Goal: Task Accomplishment & Management: Manage account settings

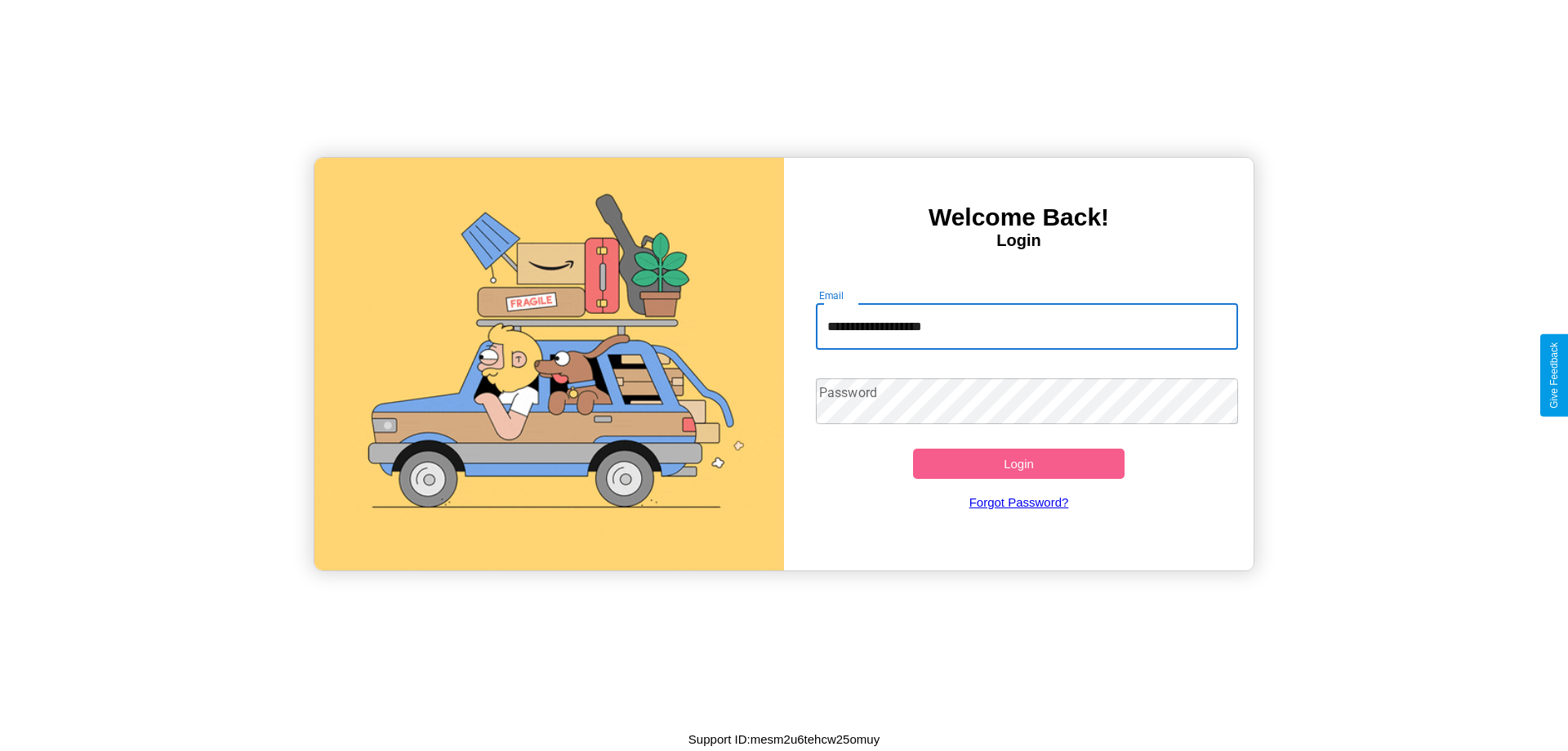
type input "**********"
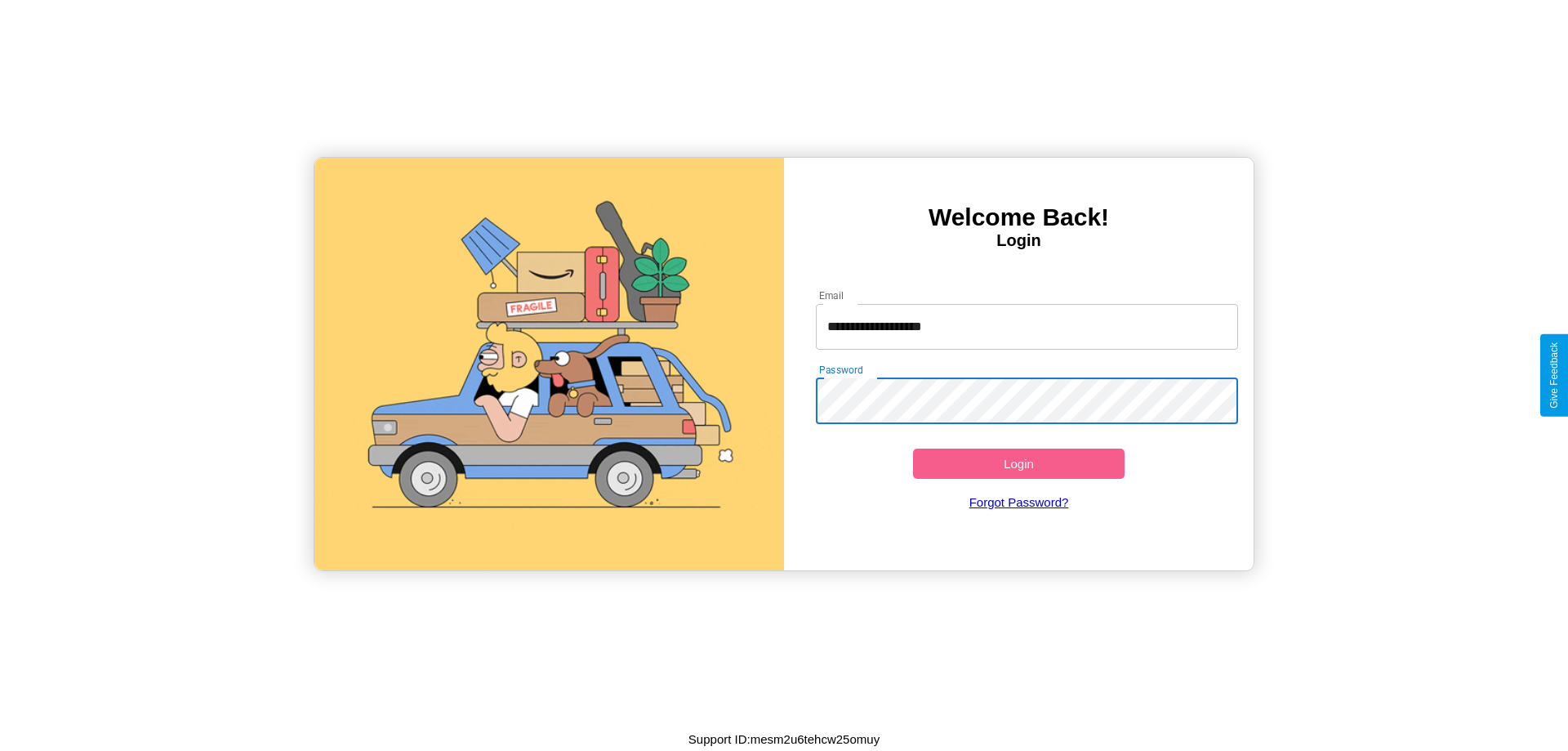
click at [1018, 463] on button "Login" at bounding box center [1019, 464] width 212 height 30
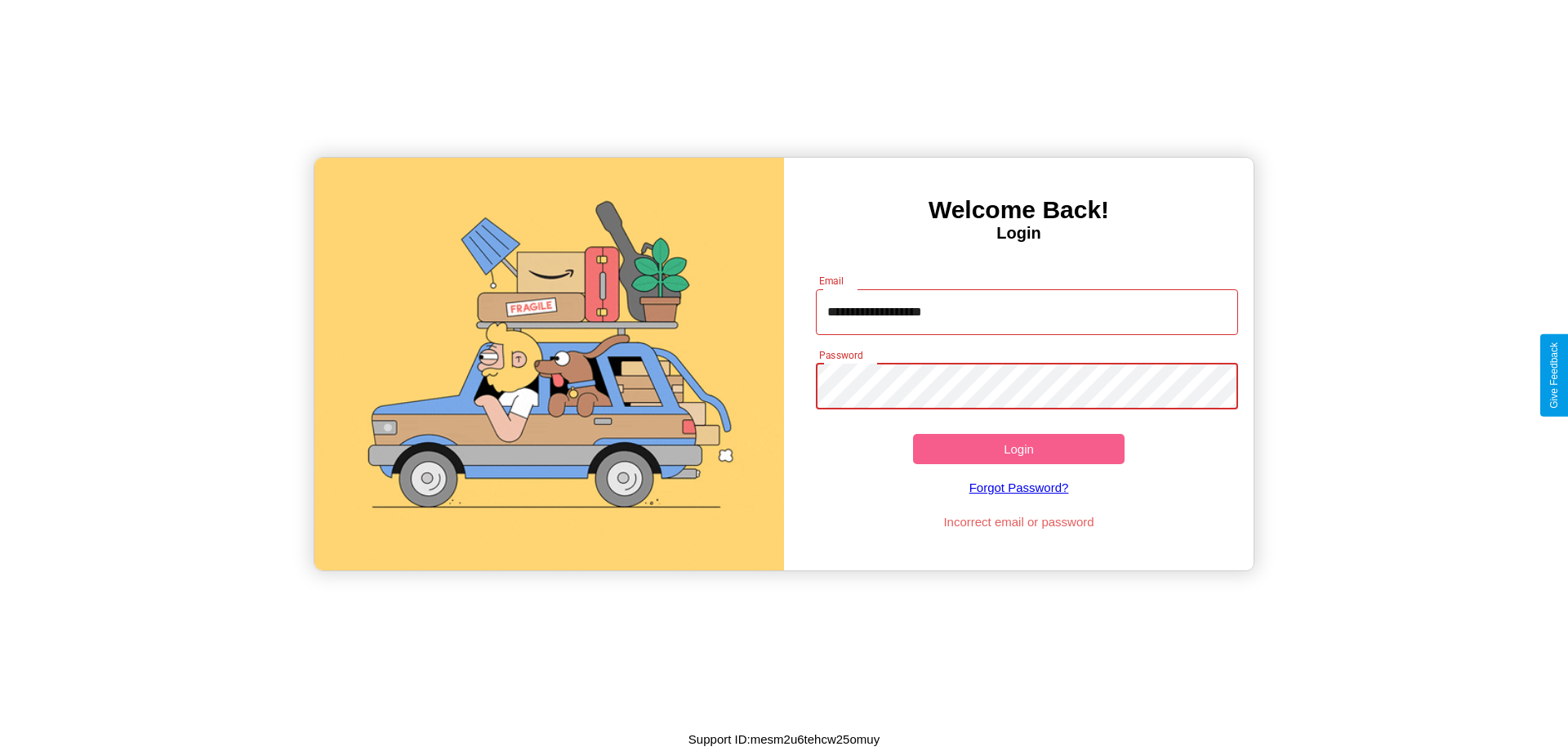
click at [1018, 449] on button "Login" at bounding box center [1019, 449] width 212 height 30
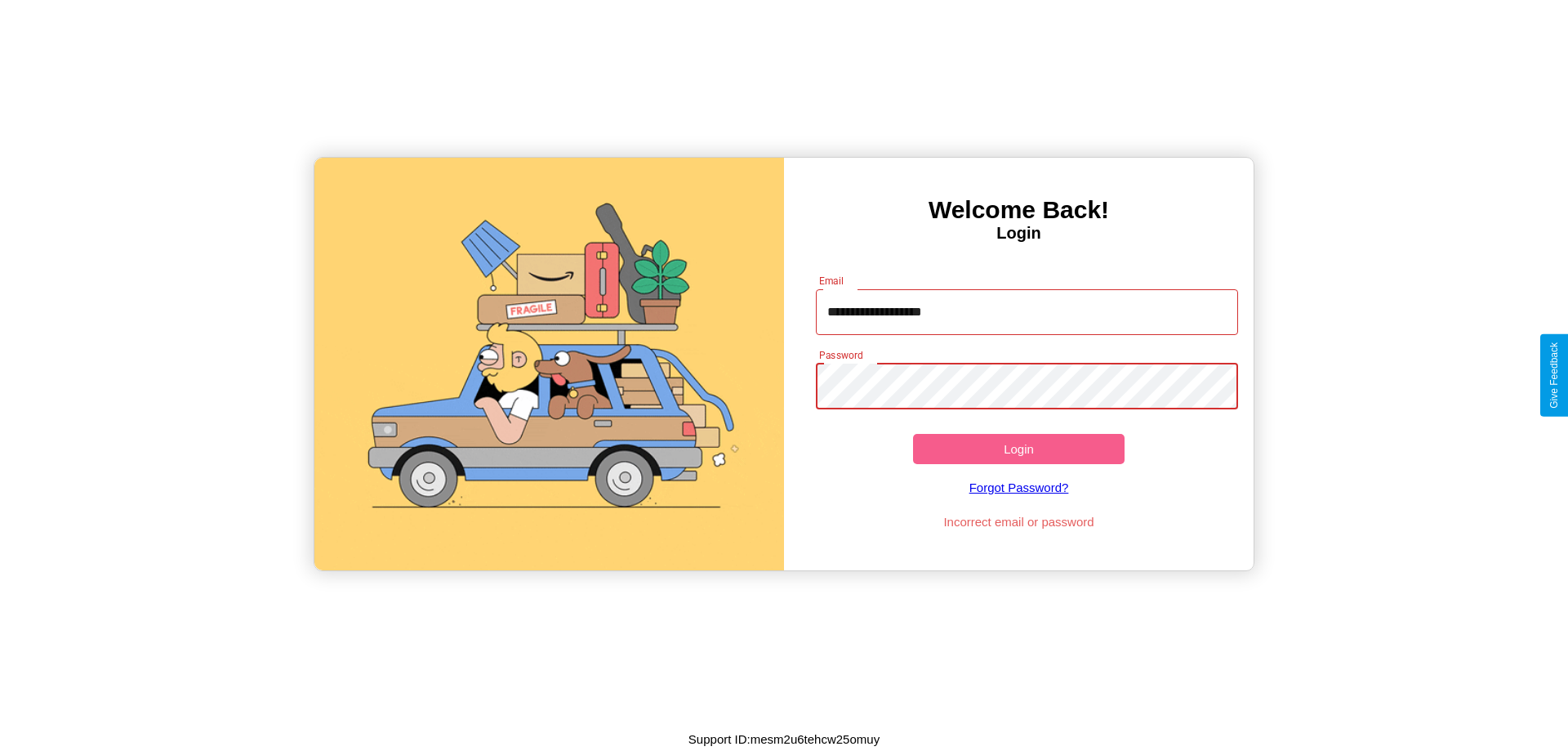
click at [1018, 449] on button "Login" at bounding box center [1019, 449] width 212 height 30
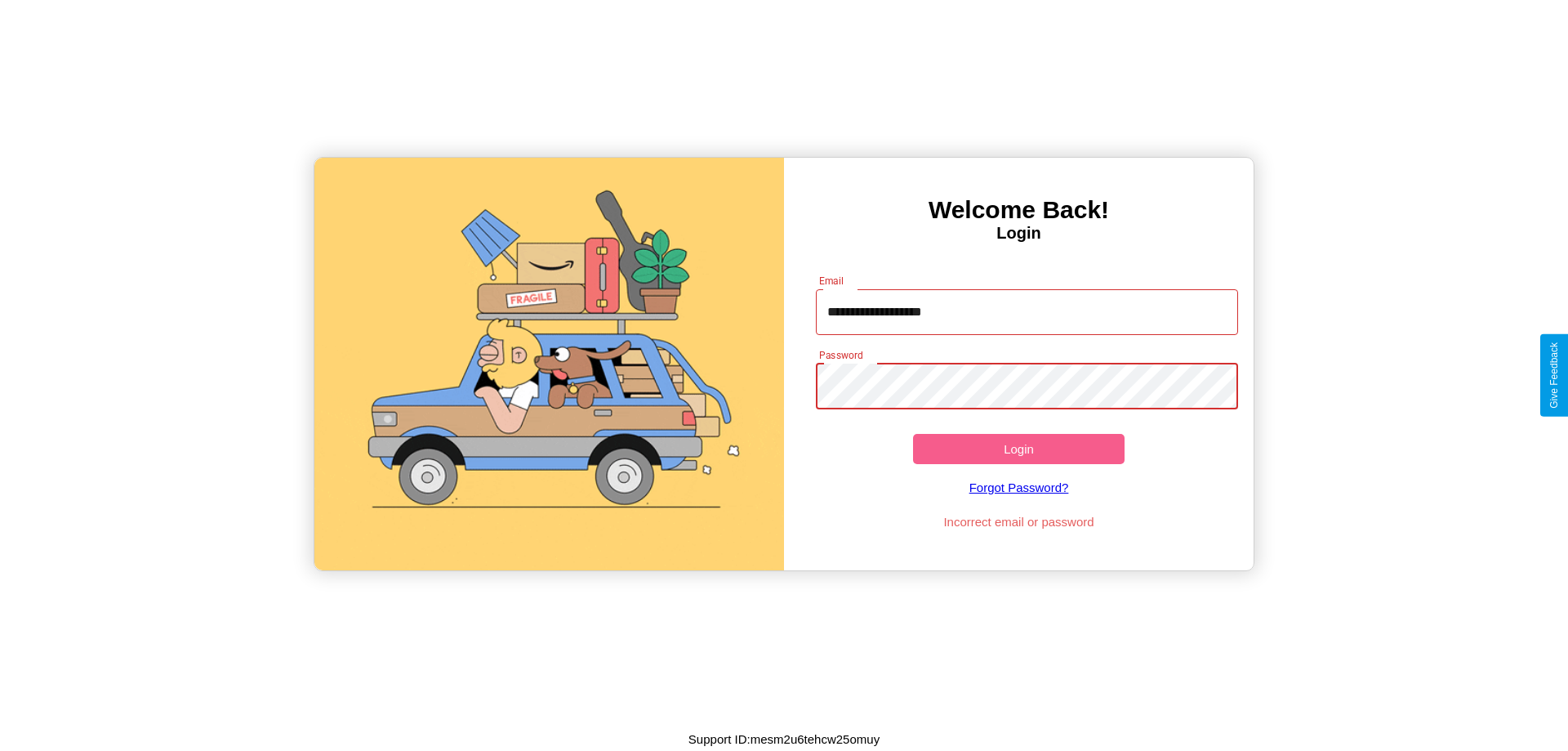
click at [1018, 449] on button "Login" at bounding box center [1019, 449] width 212 height 30
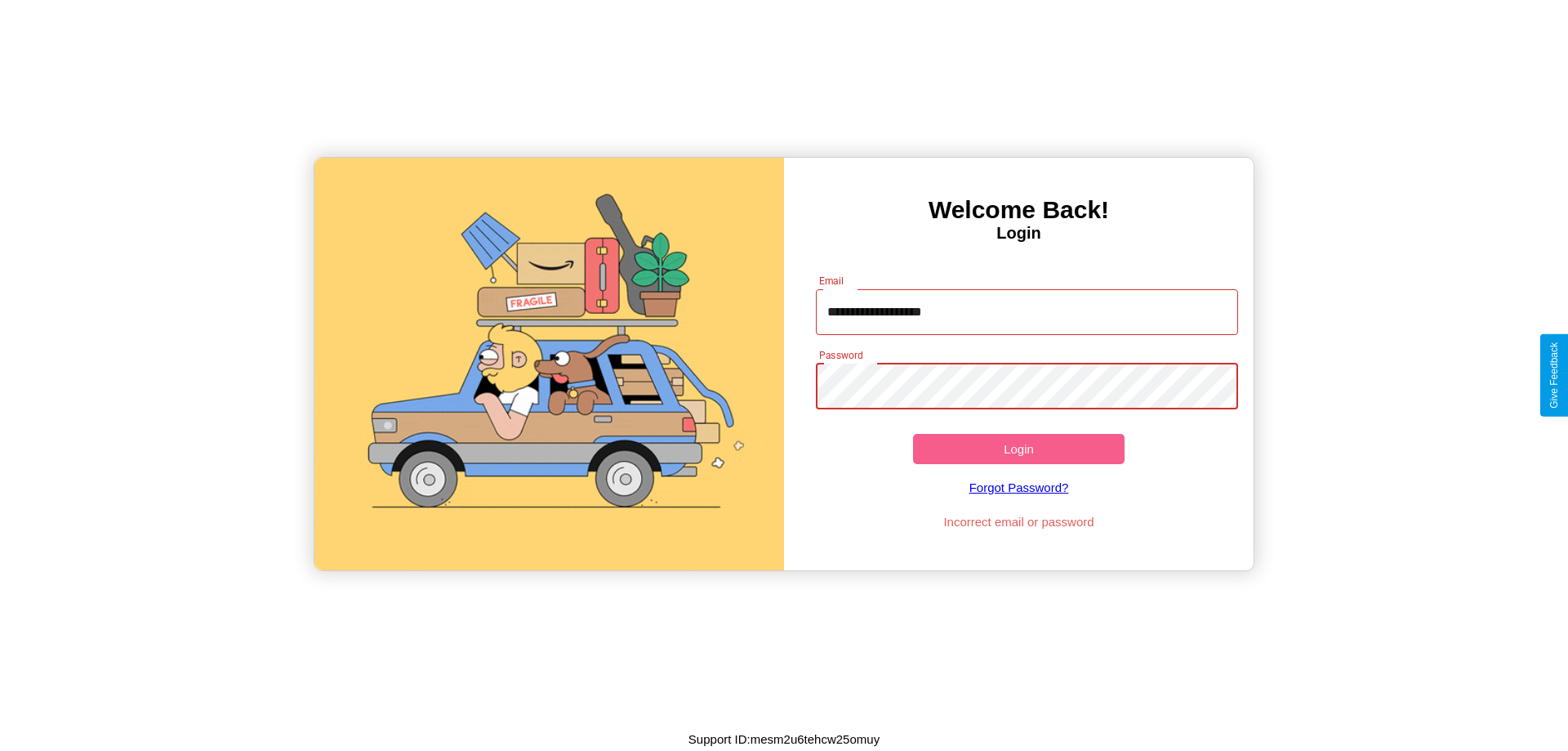
click at [1018, 449] on button "Login" at bounding box center [1019, 449] width 212 height 30
